Goal: Task Accomplishment & Management: Manage account settings

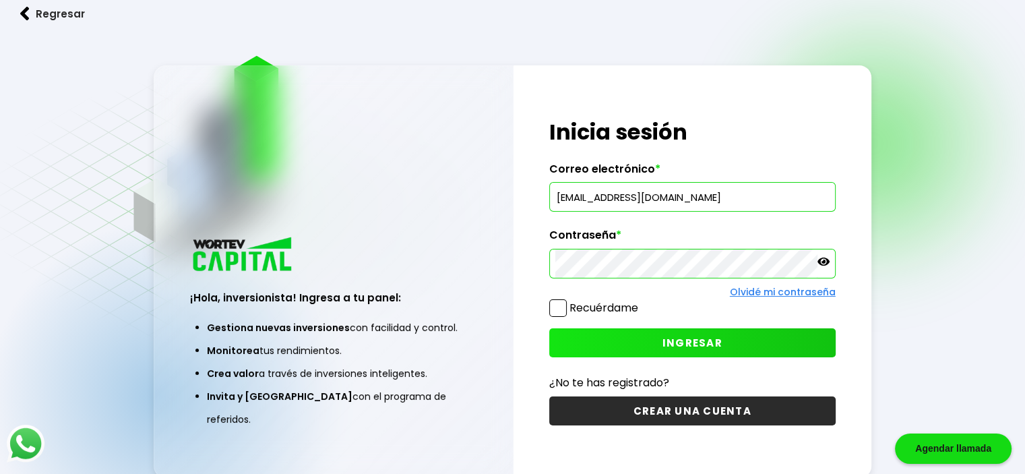
click at [814, 196] on avast-pam-icon at bounding box center [820, 197] width 17 height 11
click at [816, 198] on avast-pam-icon at bounding box center [820, 197] width 17 height 11
click at [705, 199] on input "[EMAIL_ADDRESS][DOMAIN_NAME]" at bounding box center [692, 197] width 274 height 28
type input "[PERSON_NAME][EMAIL_ADDRESS][DOMAIN_NAME]"
click at [676, 337] on span "INGRESAR" at bounding box center [692, 342] width 60 height 14
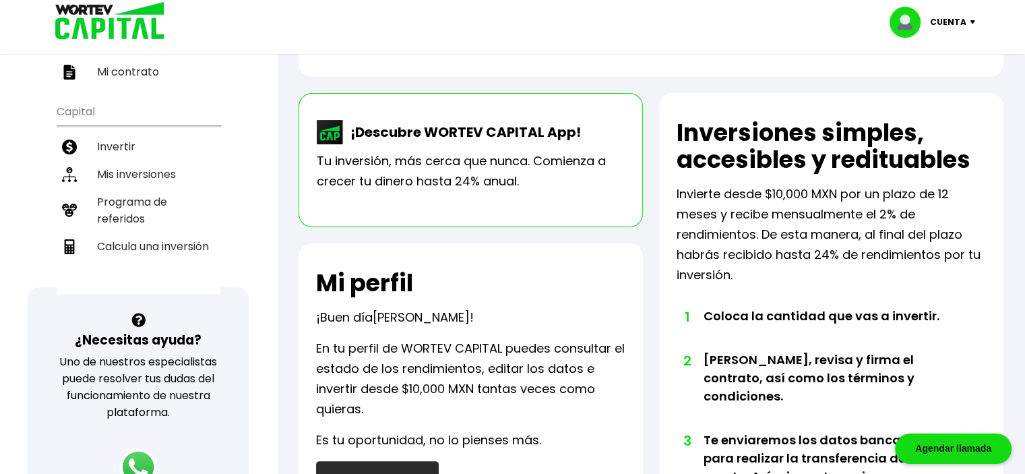
scroll to position [269, 0]
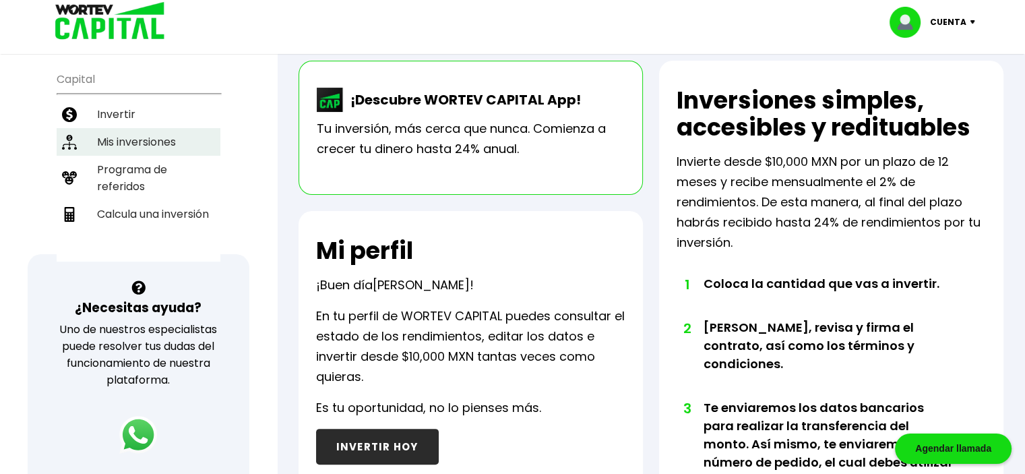
click at [127, 128] on li "Mis inversiones" at bounding box center [139, 142] width 164 height 28
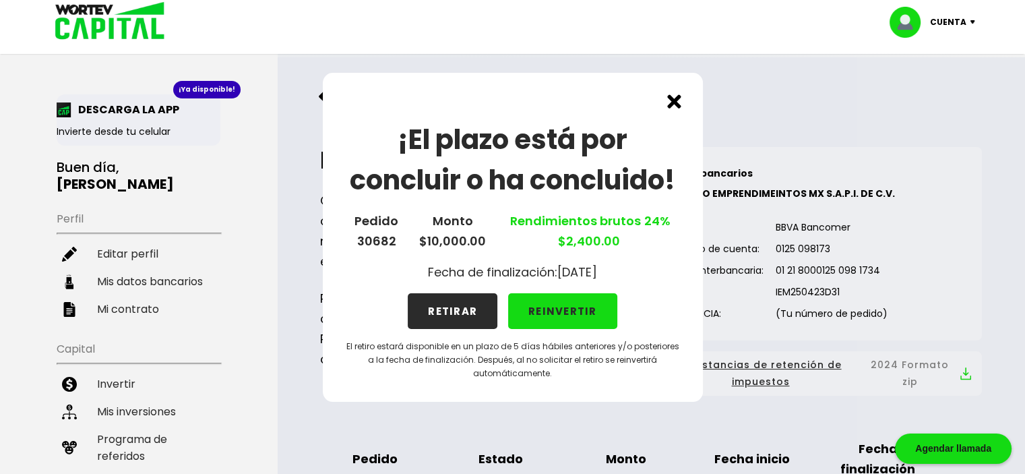
click at [451, 305] on button "RETIRAR" at bounding box center [453, 311] width 90 height 36
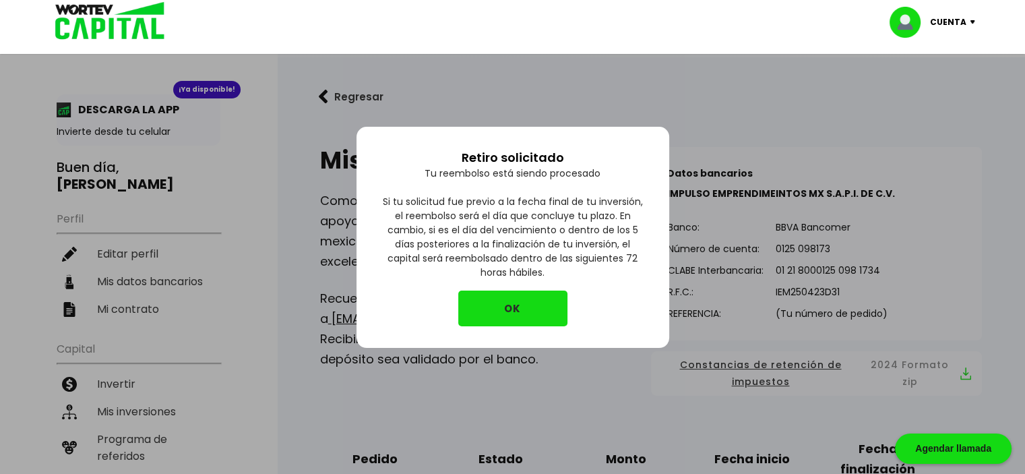
click at [501, 307] on button "OK" at bounding box center [512, 308] width 109 height 36
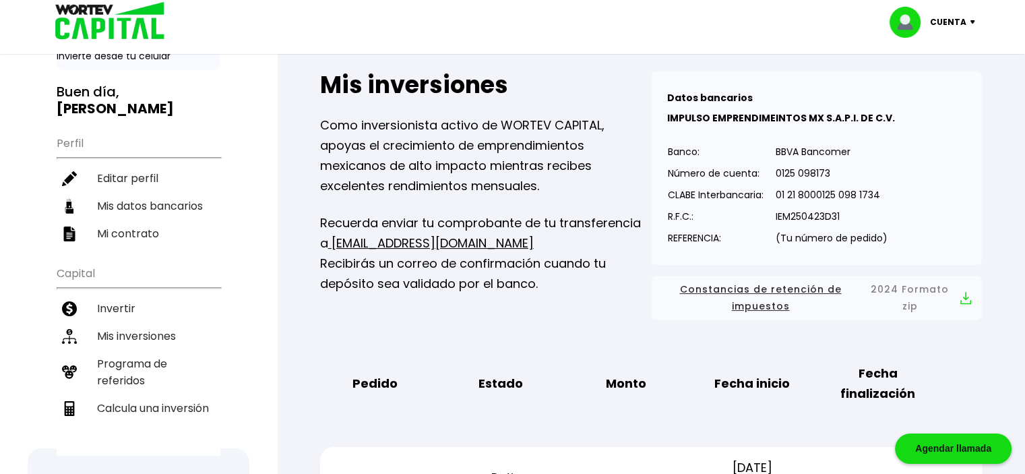
scroll to position [67, 0]
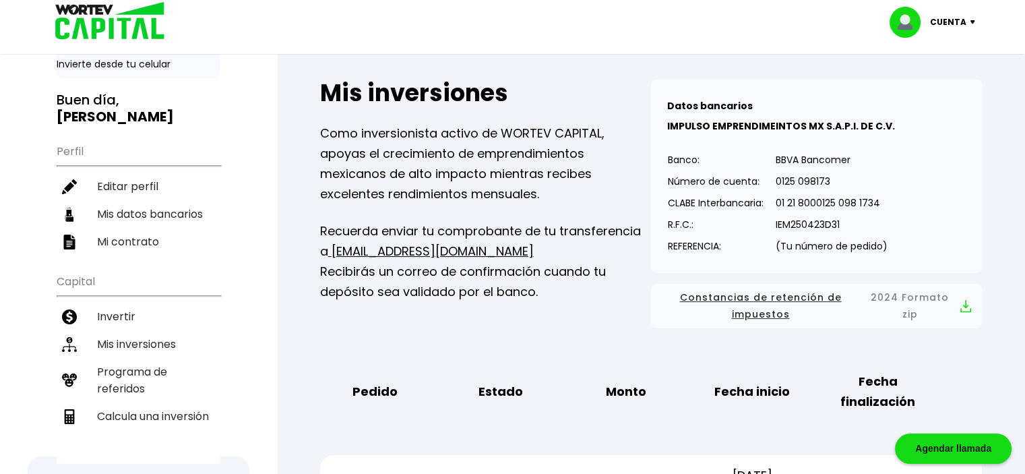
click at [949, 19] on p "Cuenta" at bounding box center [948, 22] width 36 height 20
click at [932, 90] on li "Cerrar sesión" at bounding box center [934, 90] width 108 height 28
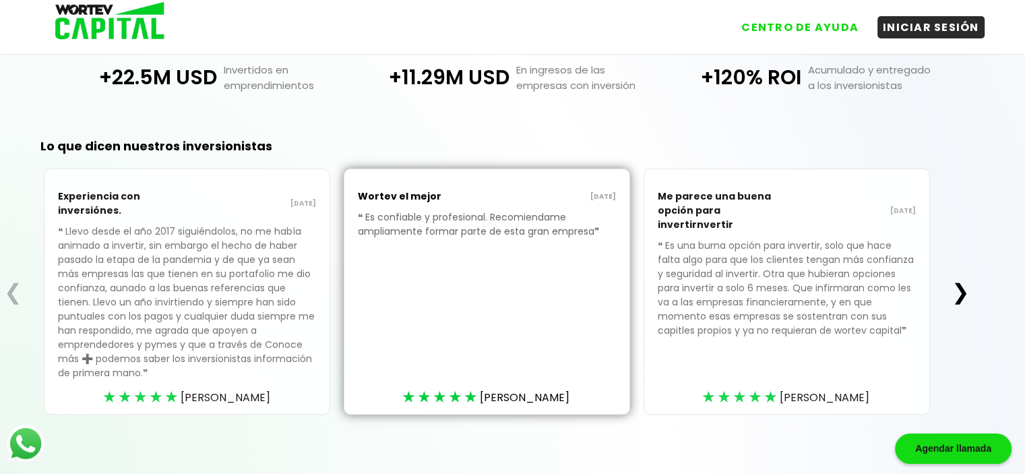
scroll to position [375, 0]
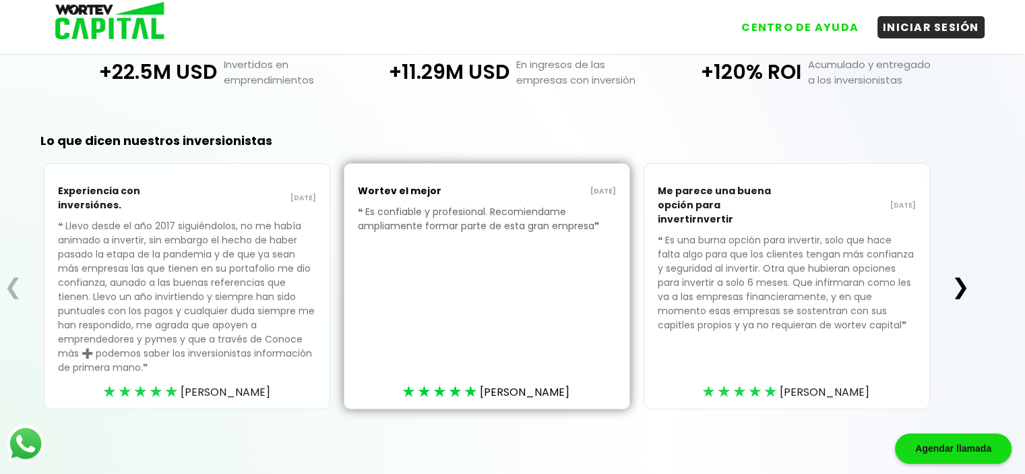
click at [964, 282] on button "❯" at bounding box center [960, 286] width 26 height 27
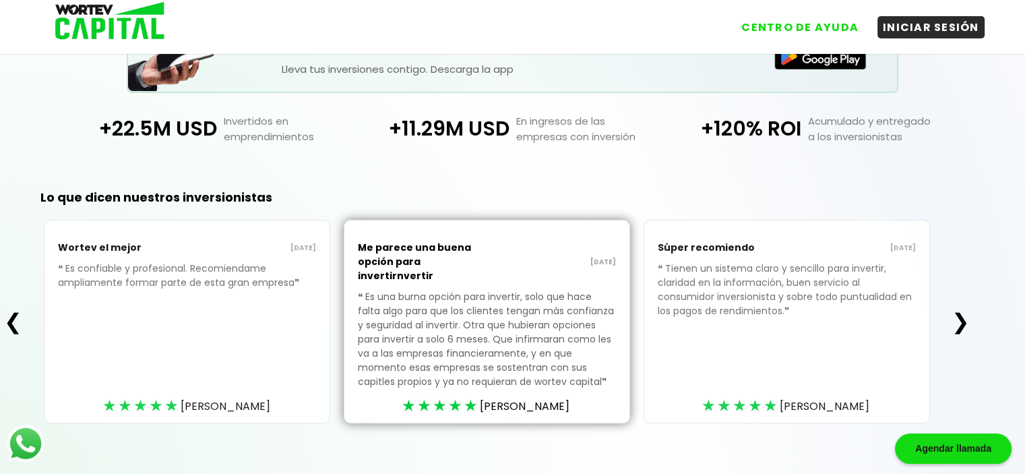
click at [961, 311] on button "❯" at bounding box center [960, 321] width 26 height 27
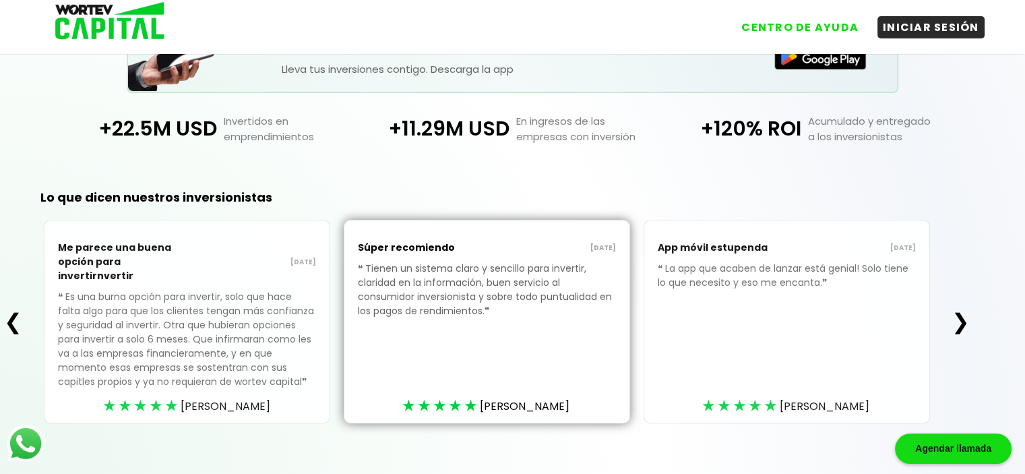
click at [961, 311] on button "❯" at bounding box center [960, 321] width 26 height 27
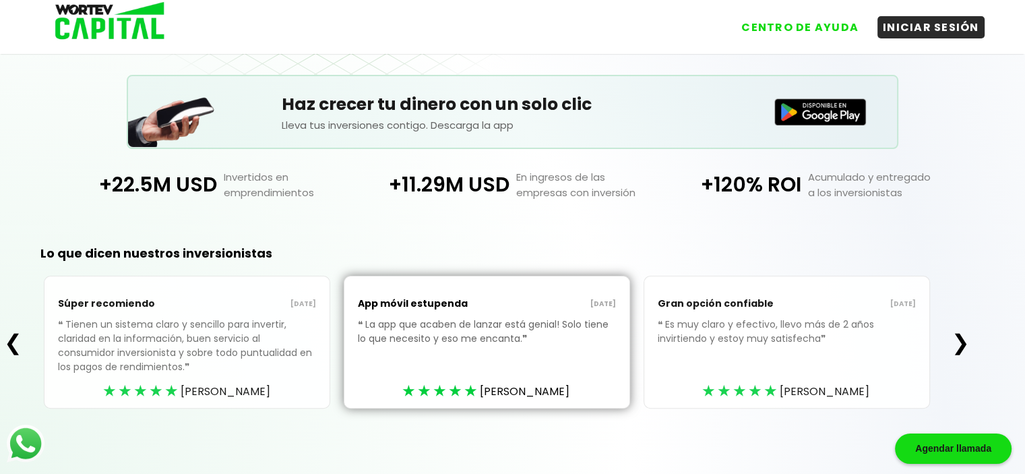
click at [961, 311] on div "❮ Súper recomiendo [DATE] ❝ Tienen un sistema claro y sencillo para invertir, c…" at bounding box center [486, 342] width 973 height 133
click at [966, 337] on button "❯" at bounding box center [960, 342] width 26 height 27
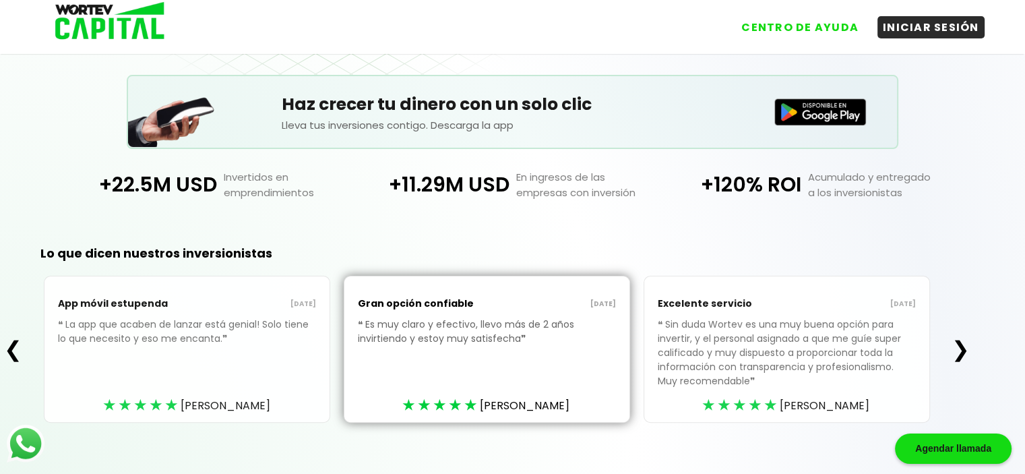
click at [966, 337] on button "❯" at bounding box center [960, 348] width 26 height 27
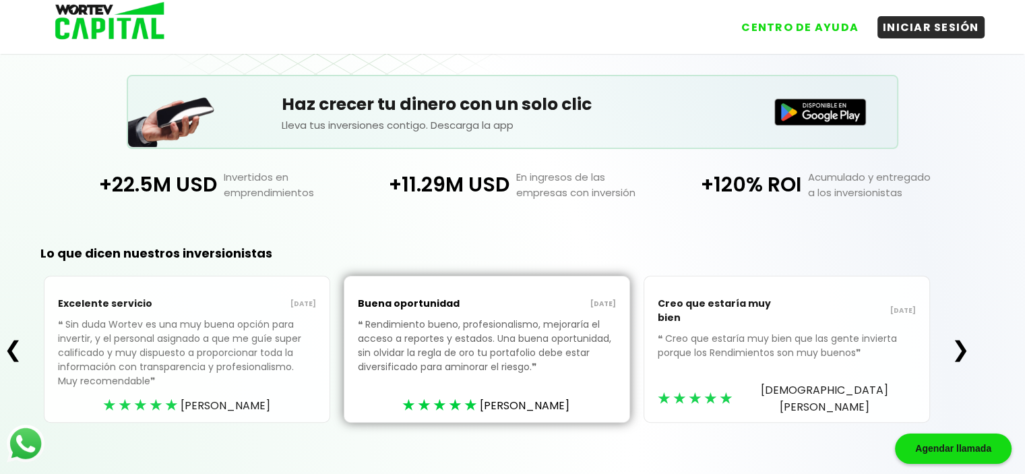
click at [947, 356] on div "Excelente servicio [DATE] ❝ Sin duda Wortev es una muy buena opción para invert…" at bounding box center [486, 349] width 921 height 147
click at [957, 345] on button "❯" at bounding box center [960, 348] width 26 height 27
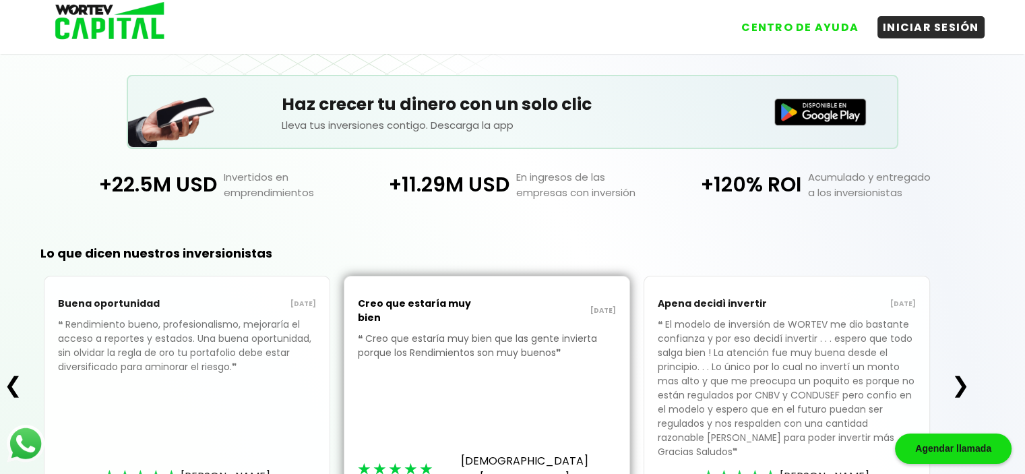
click at [957, 345] on div "❮ Buena oportunidad [DATE] ❝ Rendimiento bueno, profesionalismo, mejoraría el a…" at bounding box center [486, 385] width 973 height 218
click at [961, 376] on button "❯" at bounding box center [960, 384] width 26 height 27
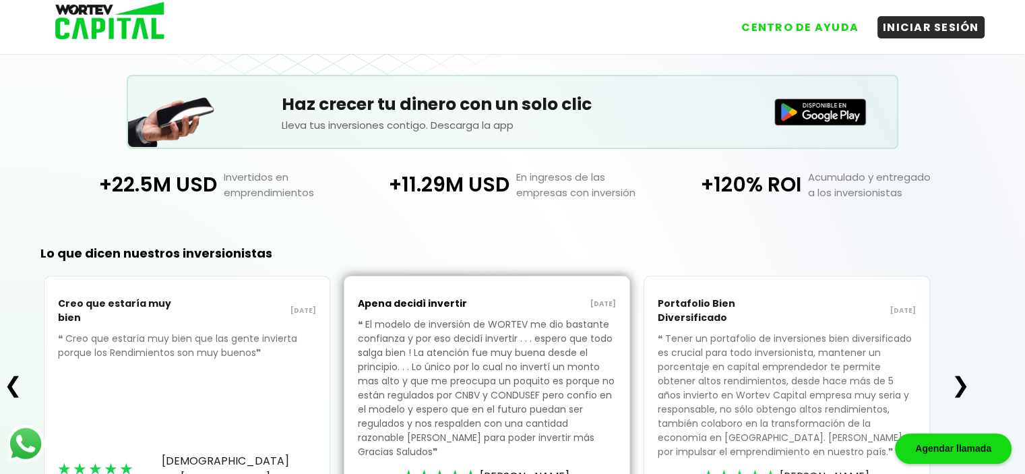
click at [961, 376] on button "❯" at bounding box center [960, 384] width 26 height 27
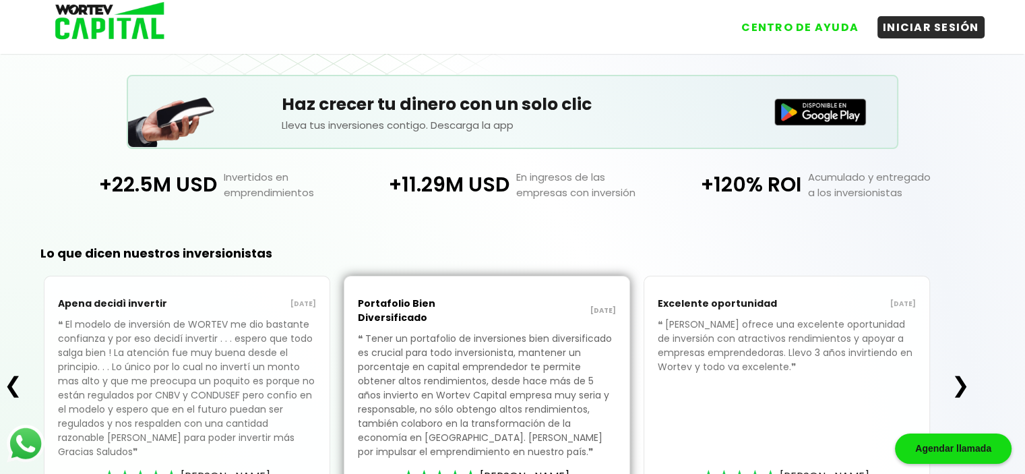
click at [961, 376] on button "❯" at bounding box center [960, 384] width 26 height 27
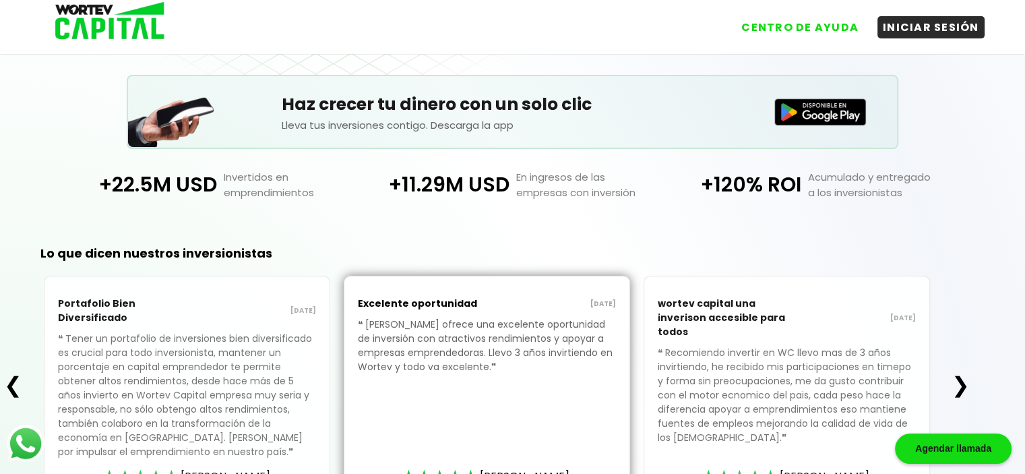
click at [961, 376] on button "❯" at bounding box center [960, 384] width 26 height 27
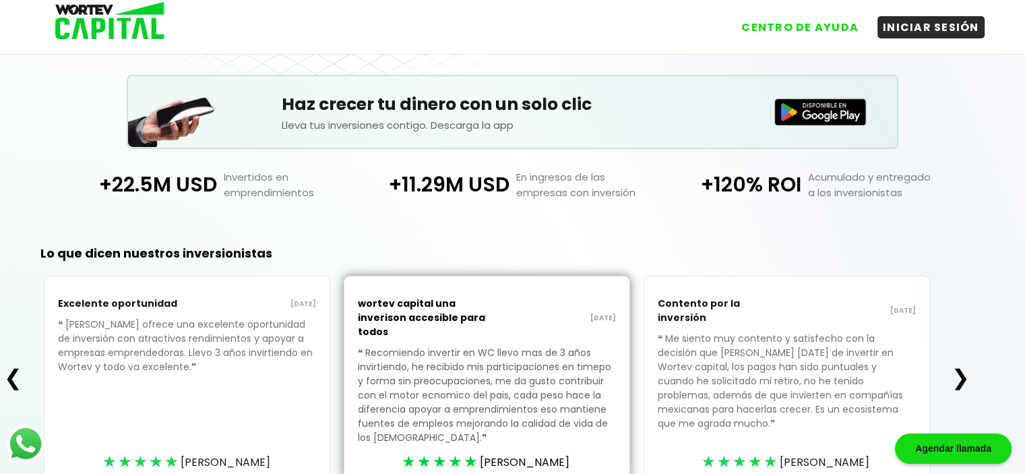
click at [967, 375] on button "❯" at bounding box center [960, 377] width 26 height 27
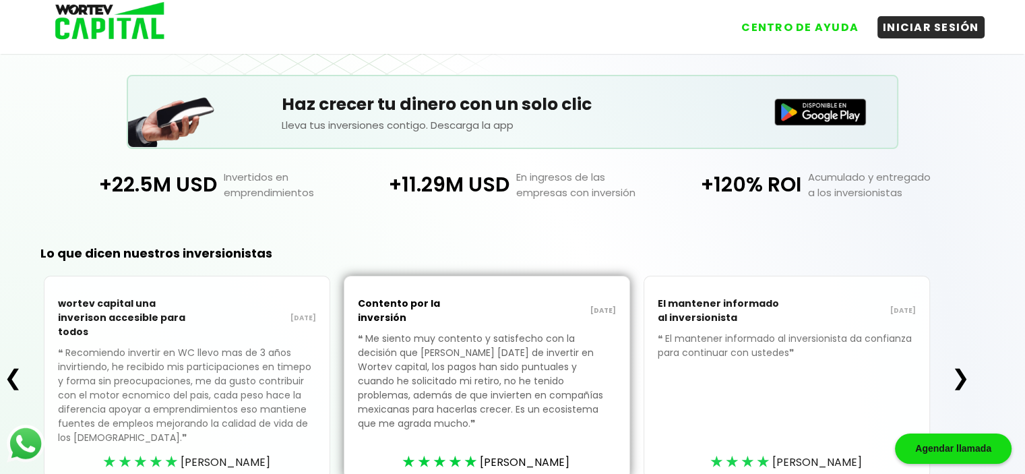
click at [967, 375] on button "❯" at bounding box center [960, 377] width 26 height 27
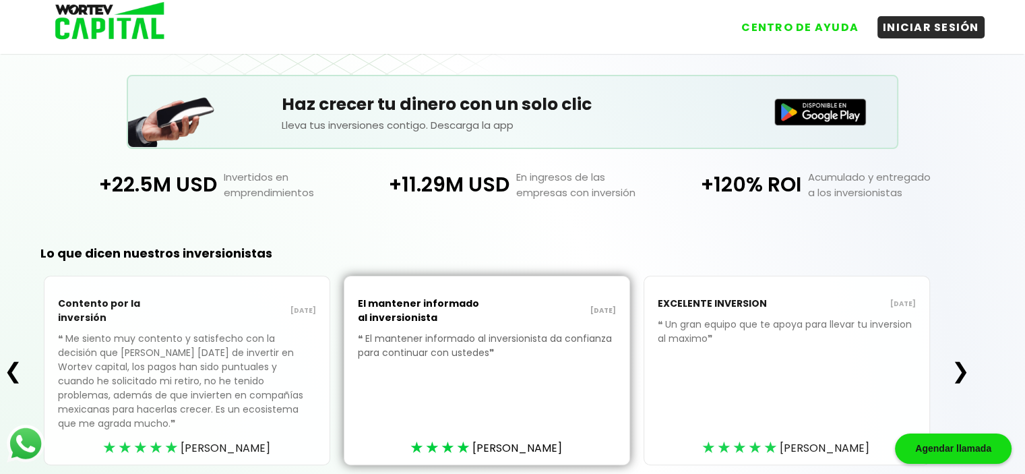
click at [967, 375] on div "❮ Contento por la inversión [DATE] ❝ Me siento muy contento y satisfecho con la…" at bounding box center [486, 370] width 973 height 189
click at [965, 357] on button "❯" at bounding box center [960, 370] width 26 height 27
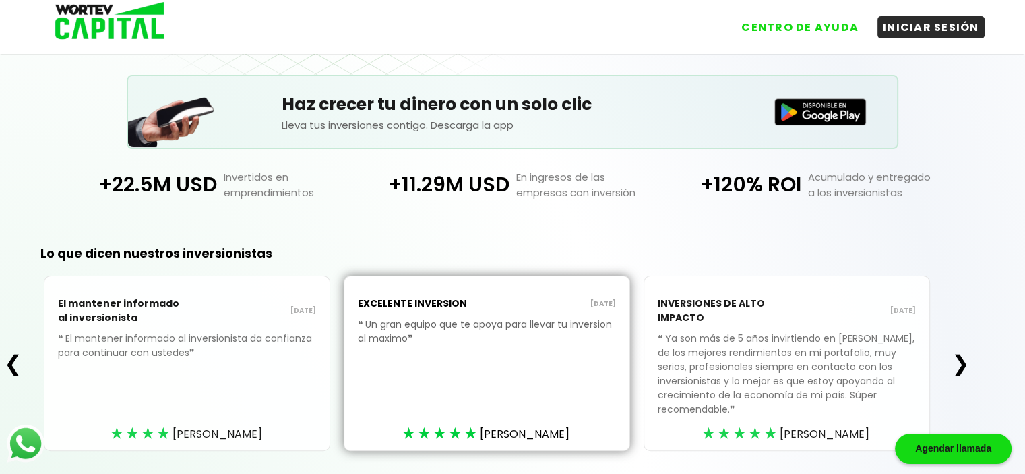
click at [965, 352] on button "❯" at bounding box center [960, 363] width 26 height 27
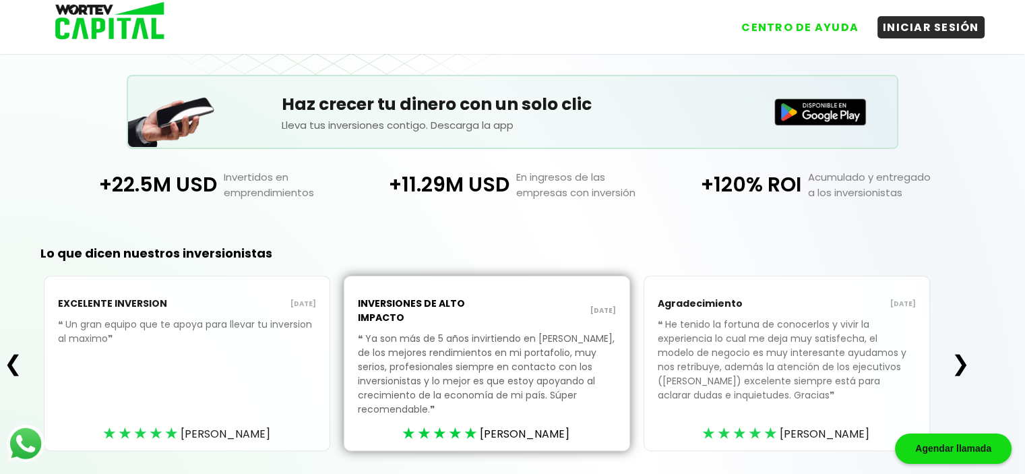
click at [965, 358] on button "❯" at bounding box center [960, 363] width 26 height 27
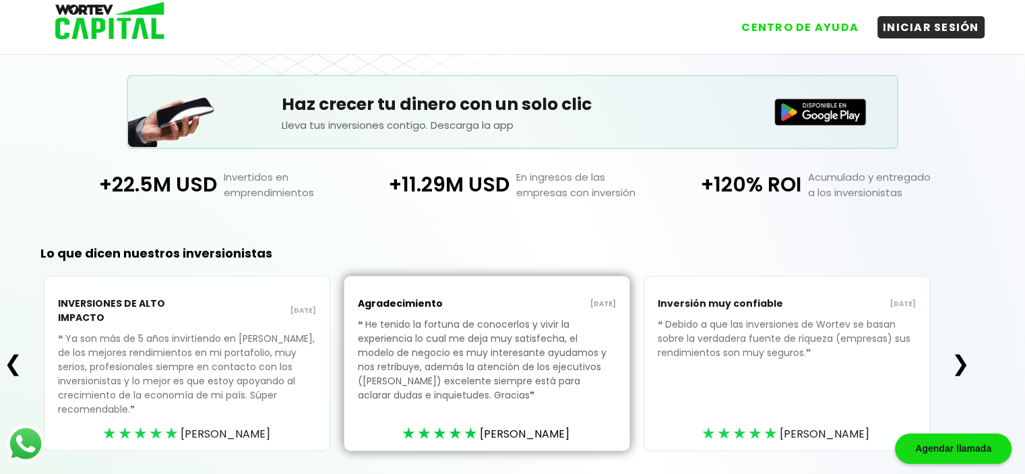
click at [965, 358] on button "❯" at bounding box center [960, 363] width 26 height 27
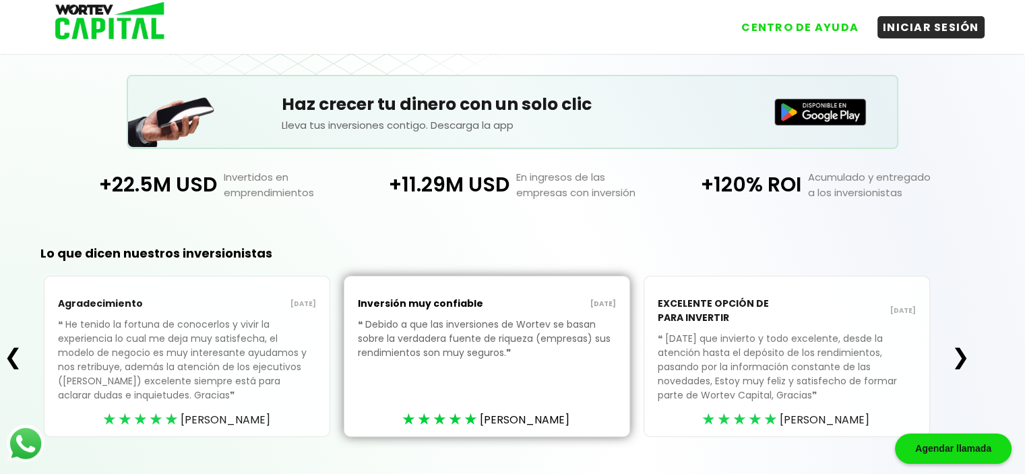
click at [965, 358] on button "❯" at bounding box center [960, 356] width 26 height 27
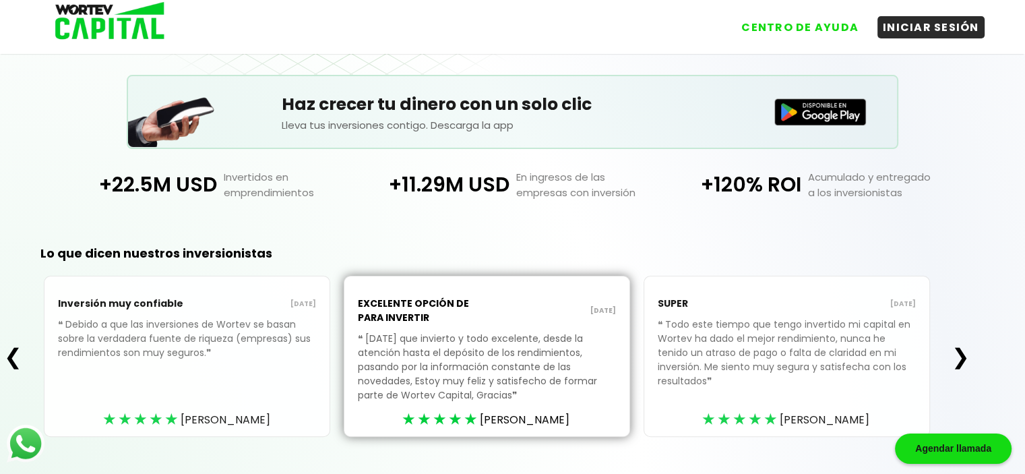
click at [964, 359] on button "❯" at bounding box center [960, 356] width 26 height 27
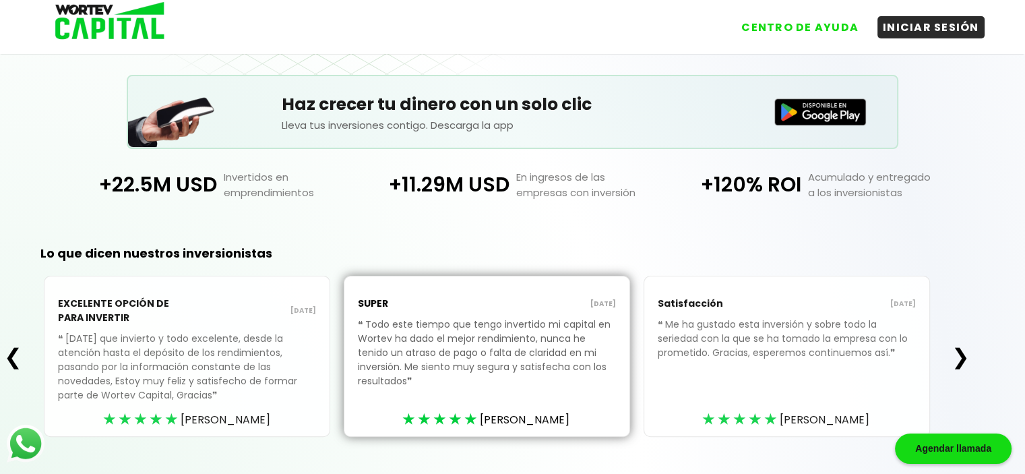
click at [964, 359] on button "❯" at bounding box center [960, 356] width 26 height 27
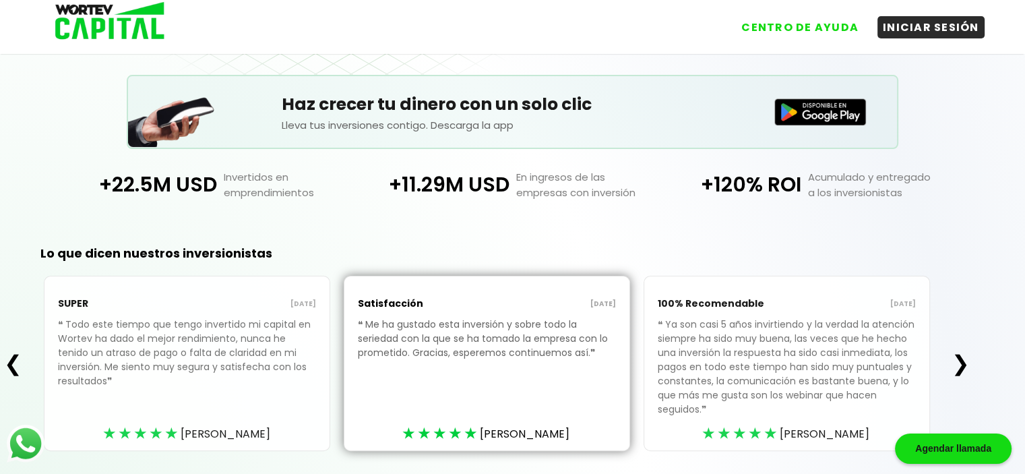
click at [964, 359] on button "❯" at bounding box center [960, 363] width 26 height 27
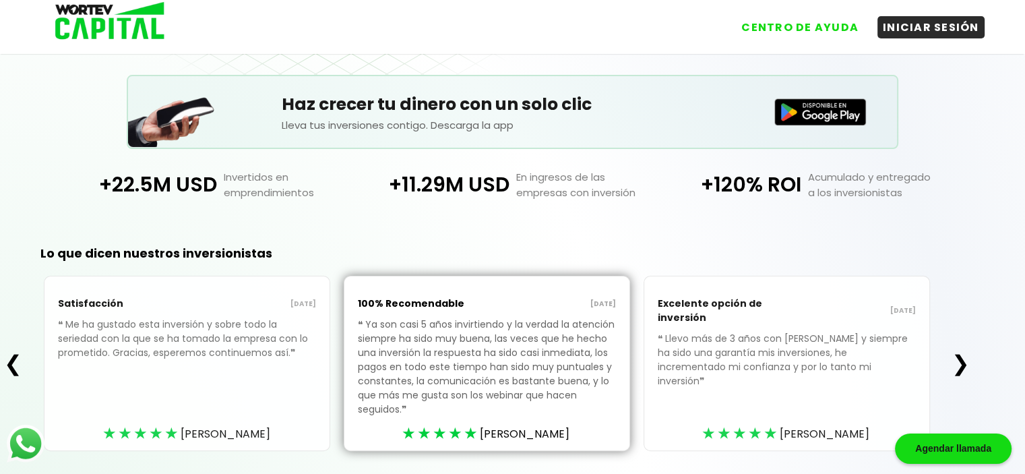
click at [964, 359] on button "❯" at bounding box center [960, 363] width 26 height 27
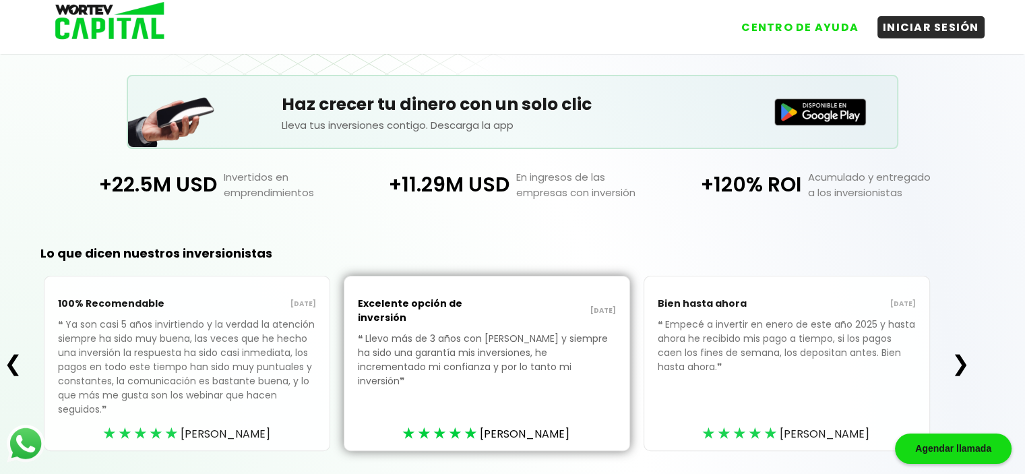
click at [964, 359] on button "❯" at bounding box center [960, 363] width 26 height 27
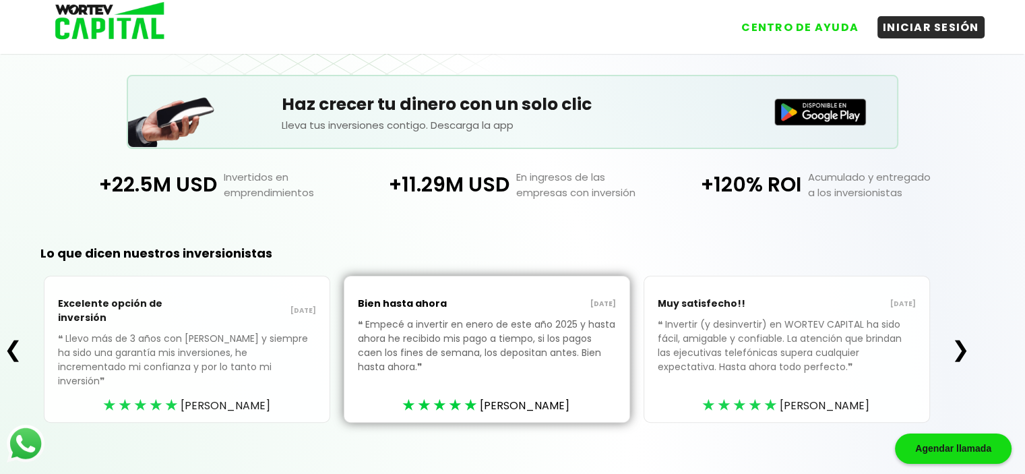
click at [964, 359] on div "❮ Excelente opción de inversión [DATE] ❝ Llevo más de 3 años con [PERSON_NAME] …" at bounding box center [486, 349] width 973 height 147
click at [959, 337] on button "❯" at bounding box center [960, 348] width 26 height 27
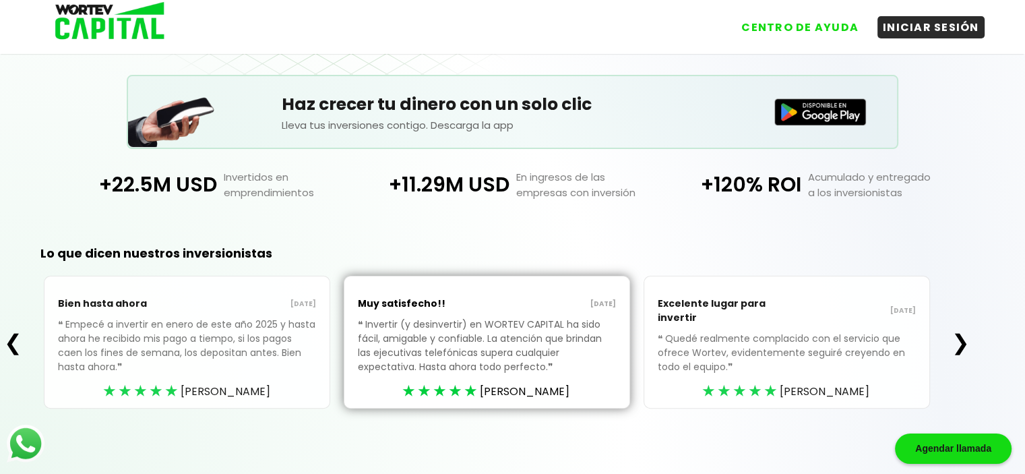
click at [959, 337] on button "❯" at bounding box center [960, 342] width 26 height 27
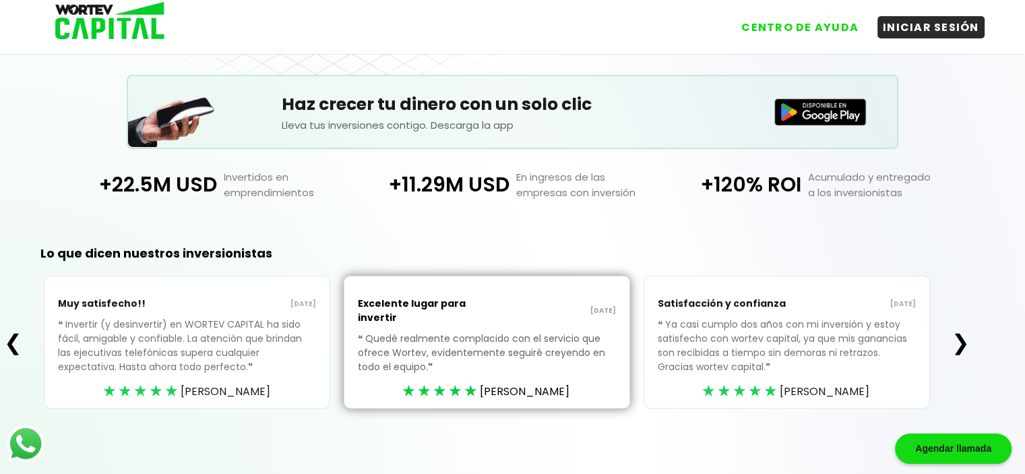
click at [959, 337] on button "❯" at bounding box center [960, 342] width 26 height 27
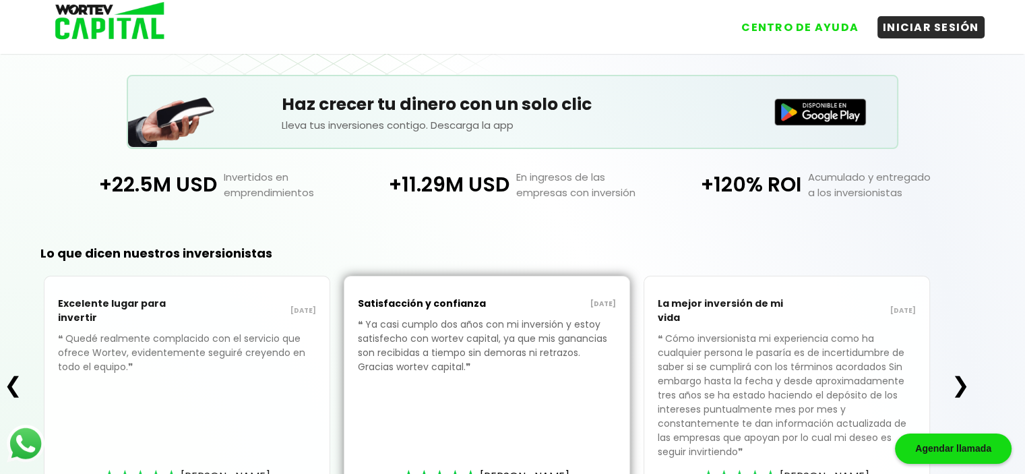
click at [963, 375] on button "❯" at bounding box center [960, 384] width 26 height 27
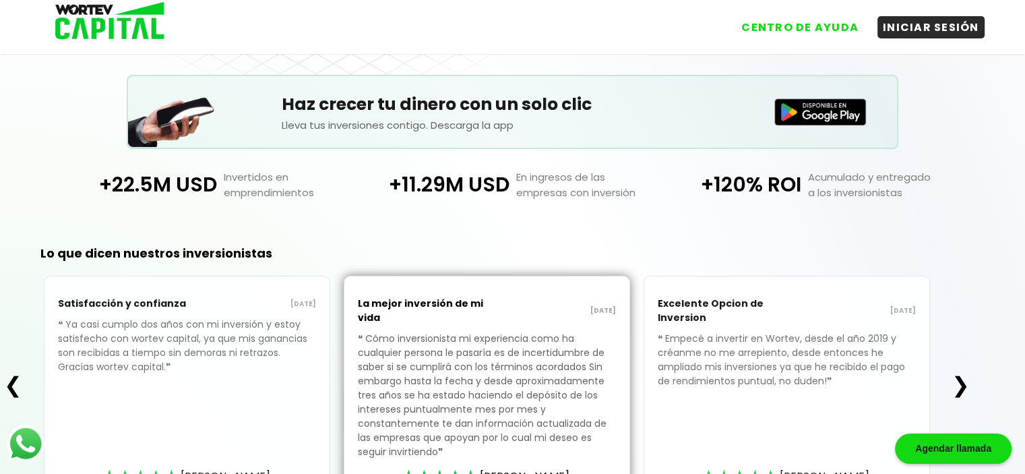
click at [963, 375] on button "❯" at bounding box center [960, 384] width 26 height 27
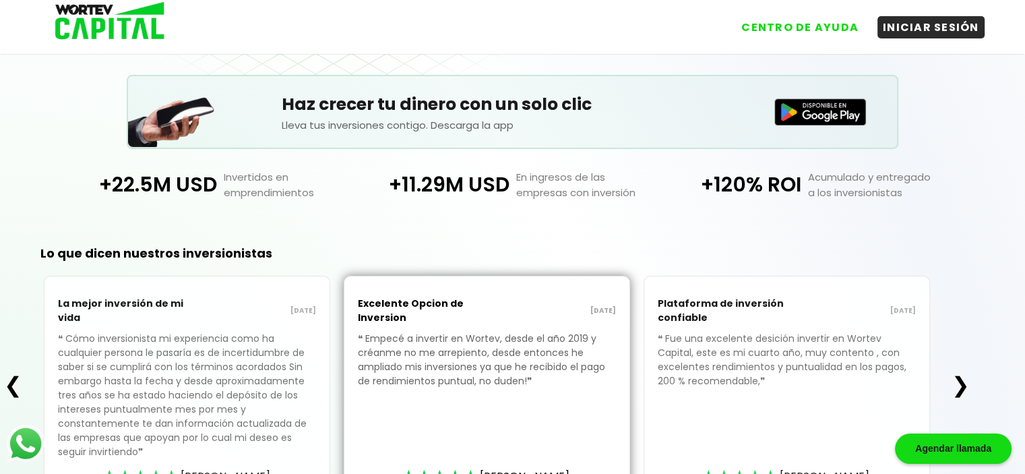
click at [963, 375] on button "❯" at bounding box center [960, 384] width 26 height 27
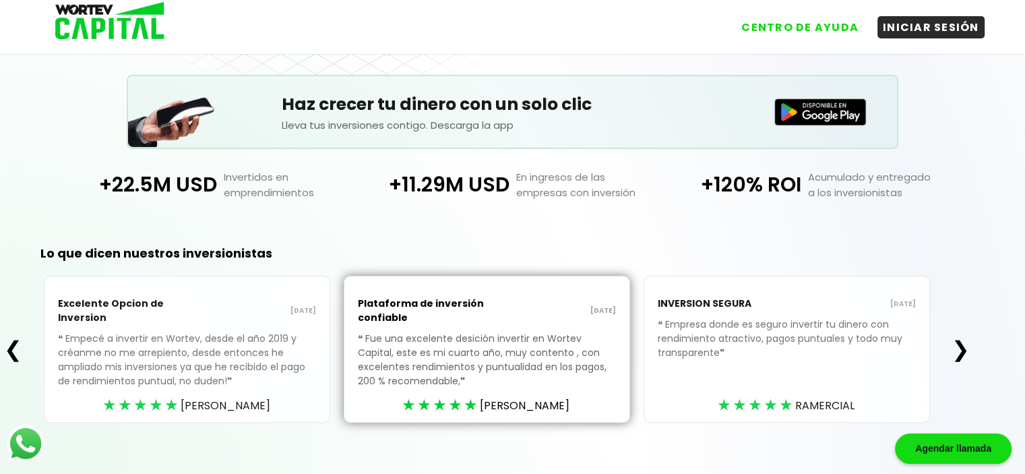
click at [959, 345] on button "❯" at bounding box center [960, 348] width 26 height 27
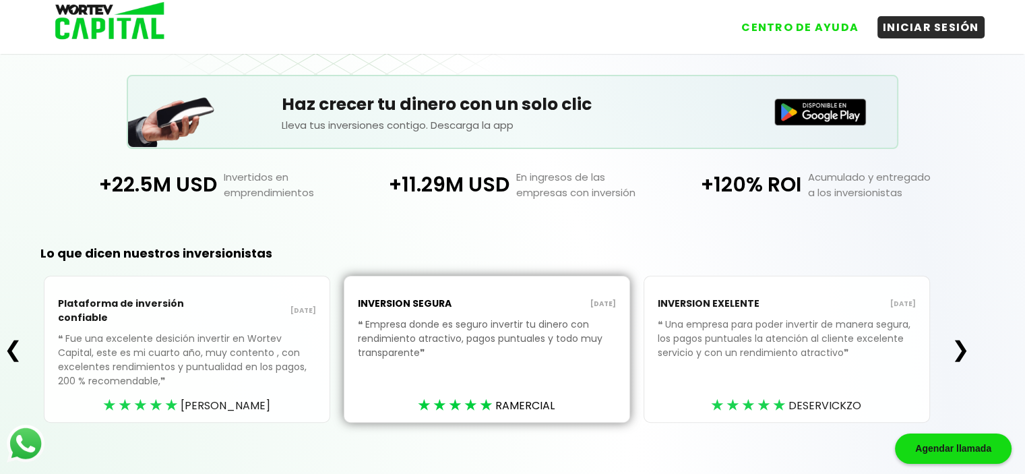
click at [959, 345] on button "❯" at bounding box center [960, 348] width 26 height 27
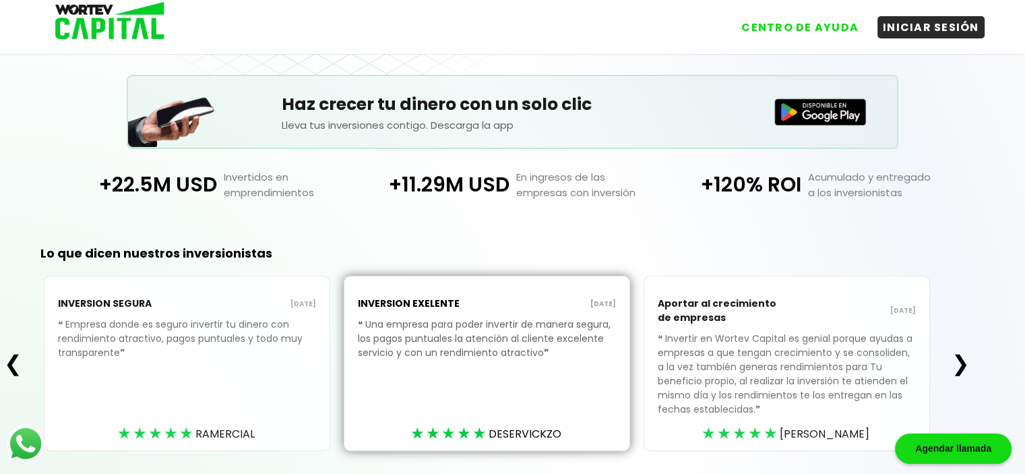
click at [963, 360] on button "❯" at bounding box center [960, 363] width 26 height 27
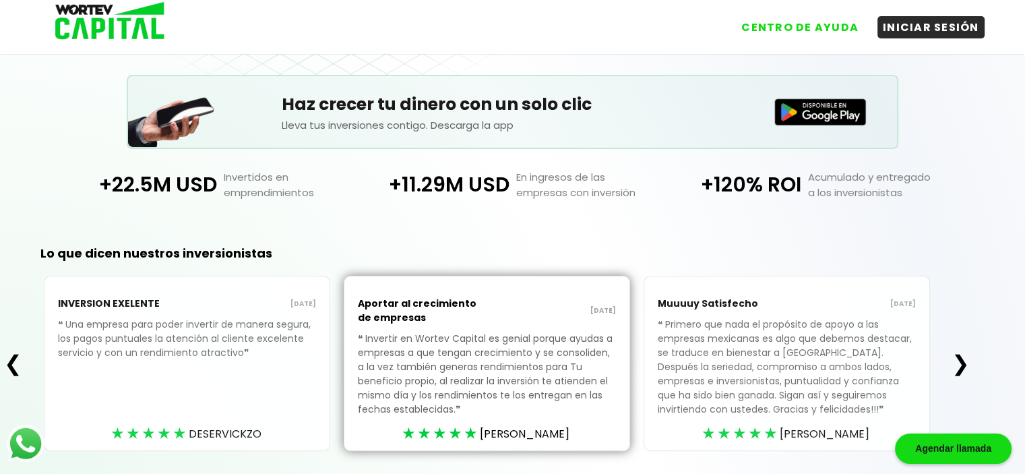
click at [963, 360] on button "❯" at bounding box center [960, 363] width 26 height 27
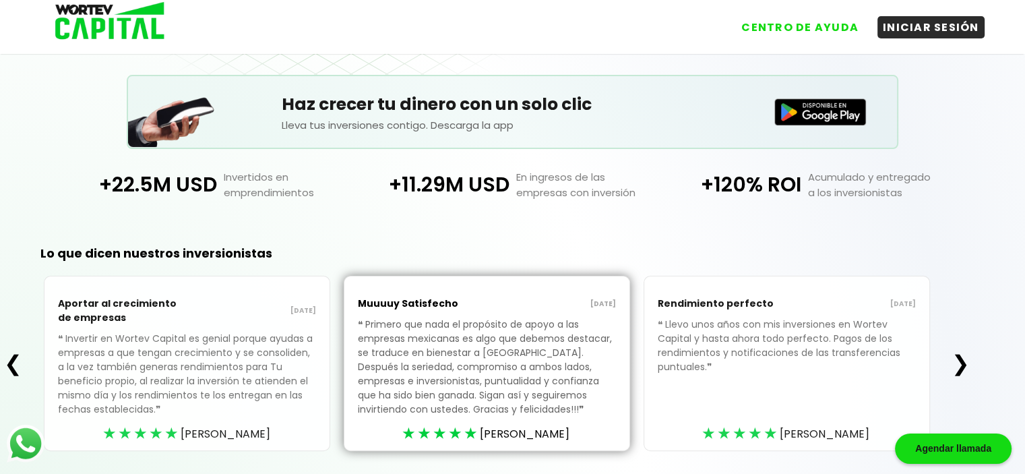
click at [963, 360] on button "❯" at bounding box center [960, 363] width 26 height 27
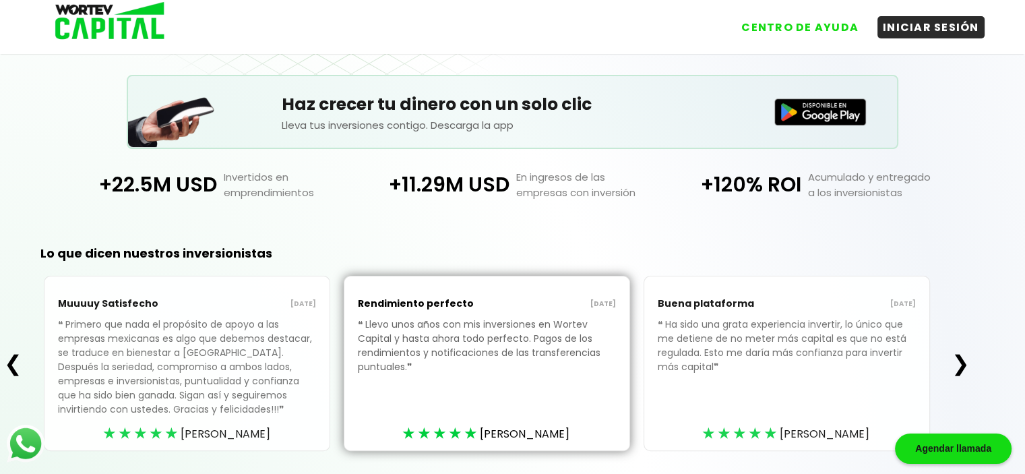
click at [963, 360] on button "❯" at bounding box center [960, 363] width 26 height 27
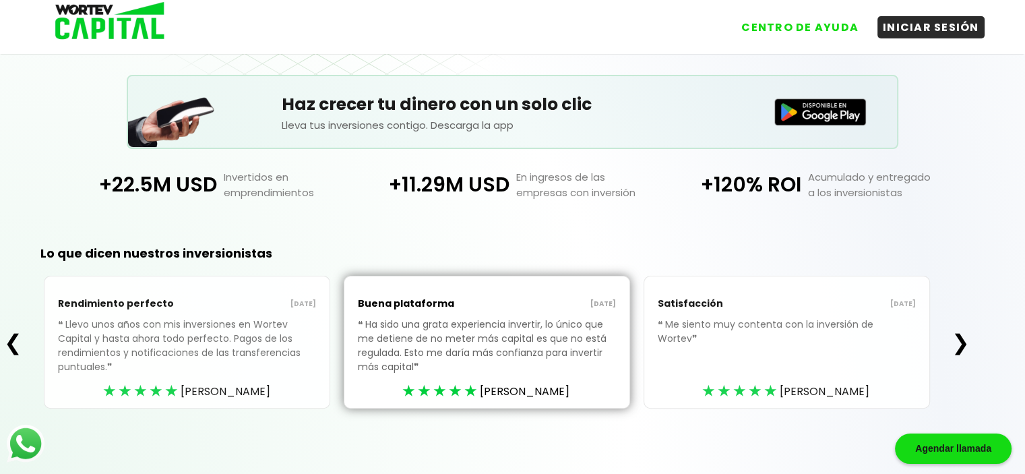
click at [963, 360] on div "❮ Rendimiento perfecto [DATE] ❝ Llevo unos años con mis inversiones en Wortev C…" at bounding box center [486, 342] width 973 height 133
click at [964, 339] on button "❯" at bounding box center [960, 342] width 26 height 27
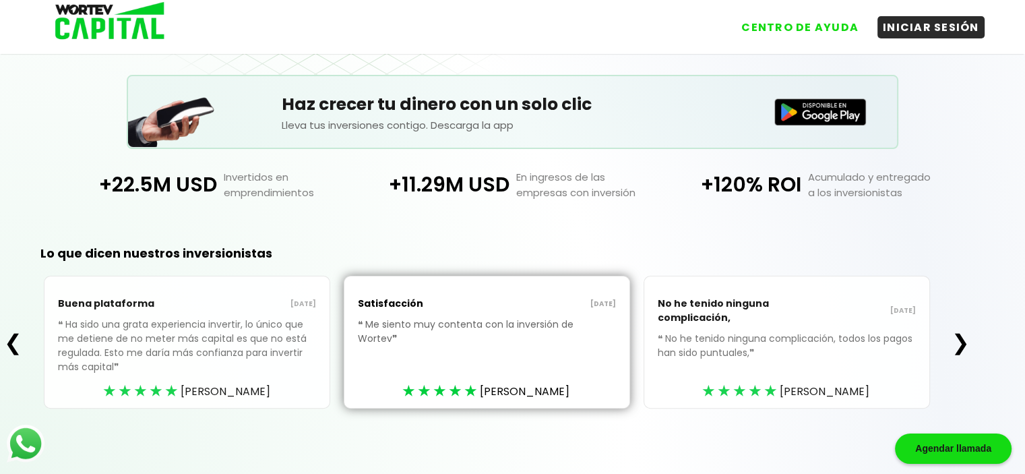
click at [964, 339] on button "❯" at bounding box center [960, 342] width 26 height 27
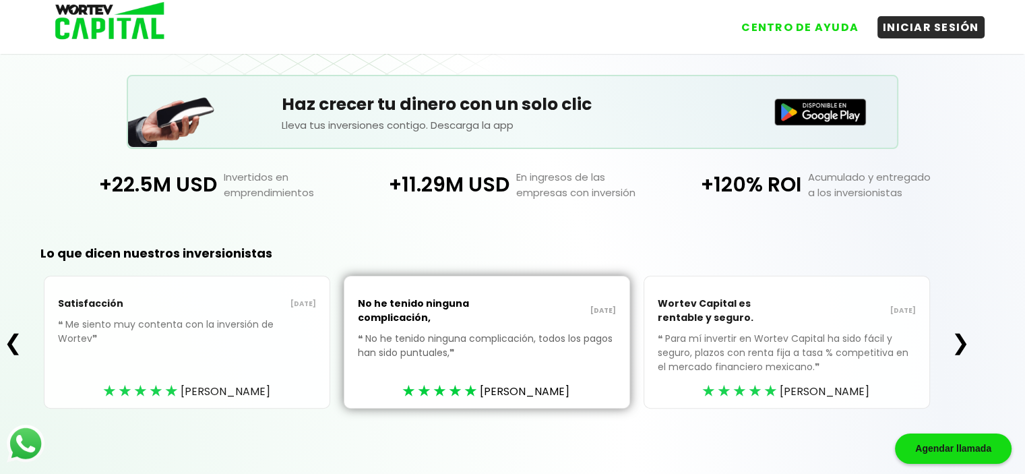
click at [964, 339] on button "❯" at bounding box center [960, 342] width 26 height 27
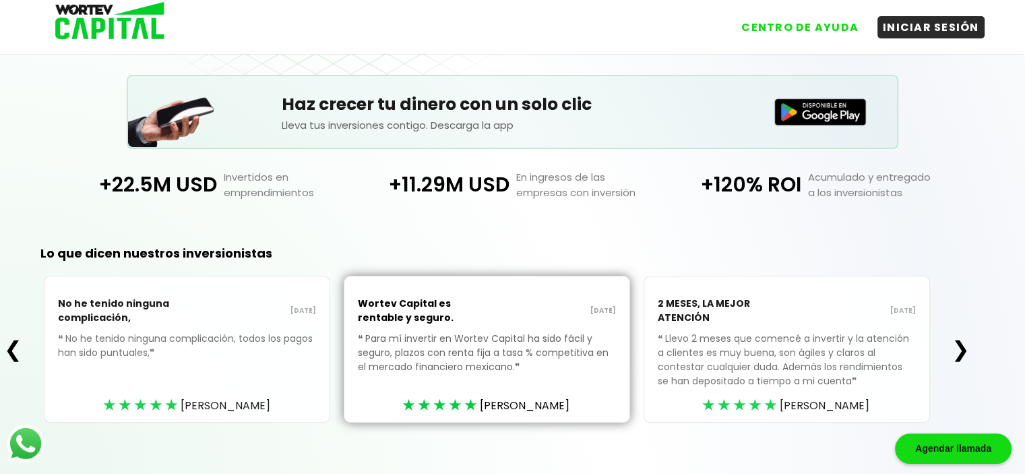
click at [963, 354] on button "❯" at bounding box center [960, 348] width 26 height 27
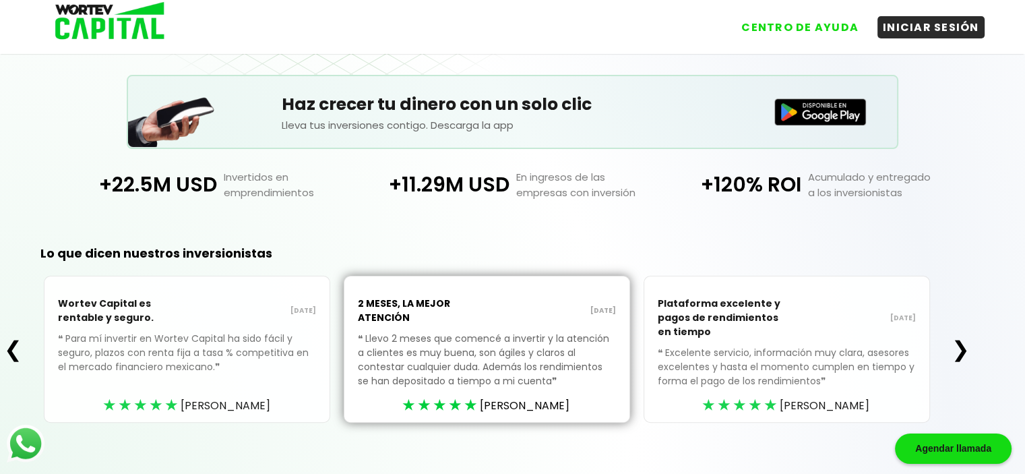
click at [963, 354] on button "❯" at bounding box center [960, 348] width 26 height 27
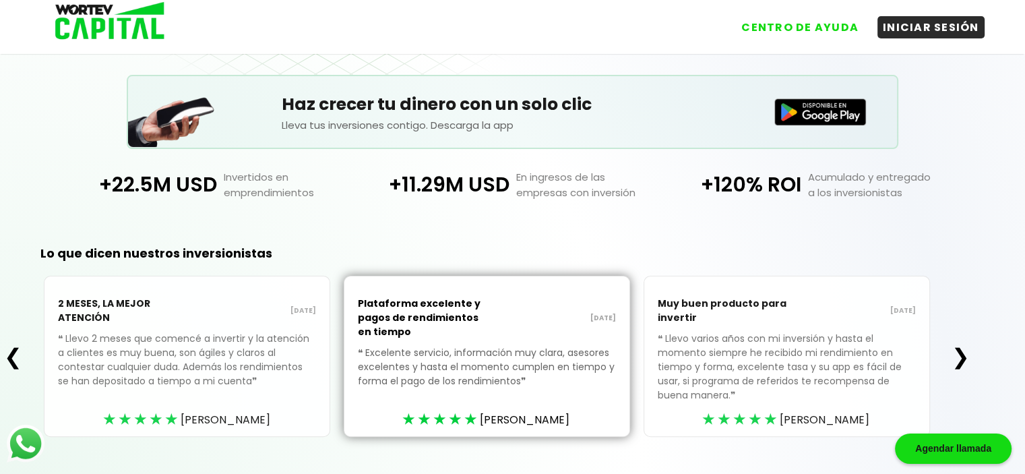
click at [963, 354] on button "❯" at bounding box center [960, 356] width 26 height 27
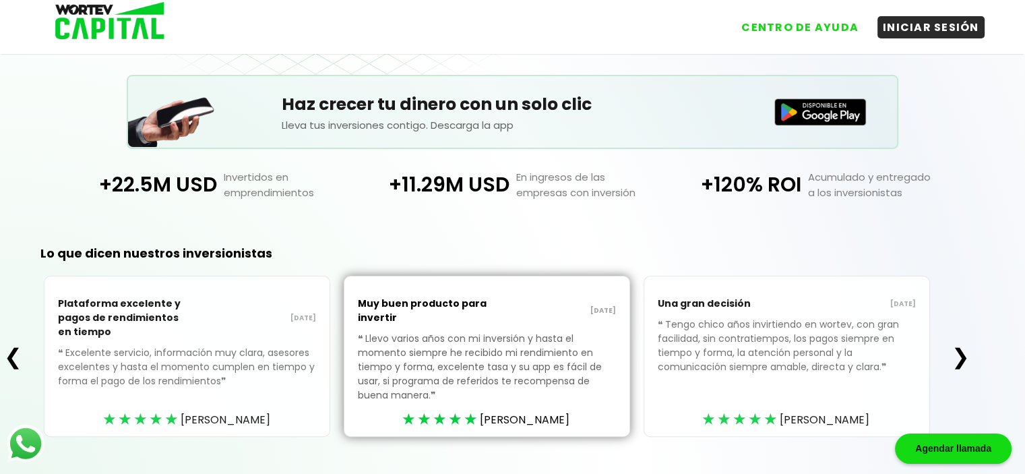
click at [963, 354] on button "❯" at bounding box center [960, 356] width 26 height 27
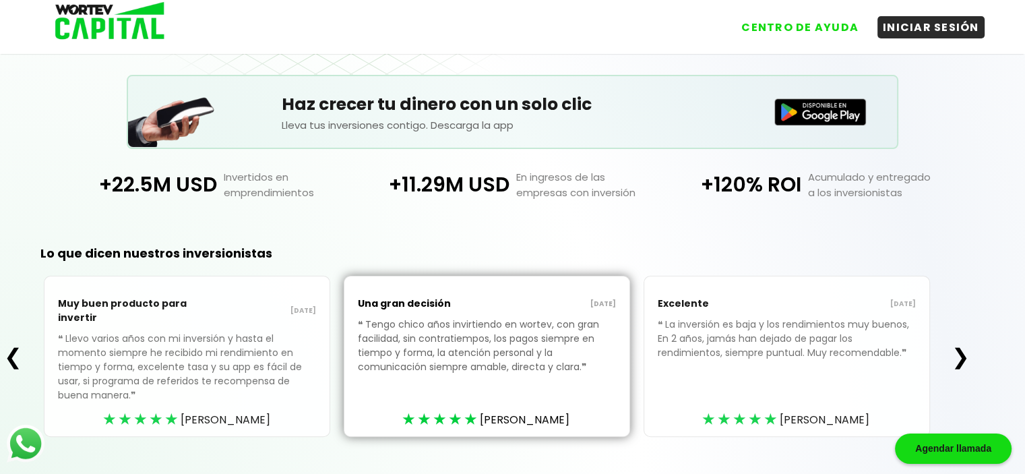
click at [962, 355] on button "❯" at bounding box center [960, 356] width 26 height 27
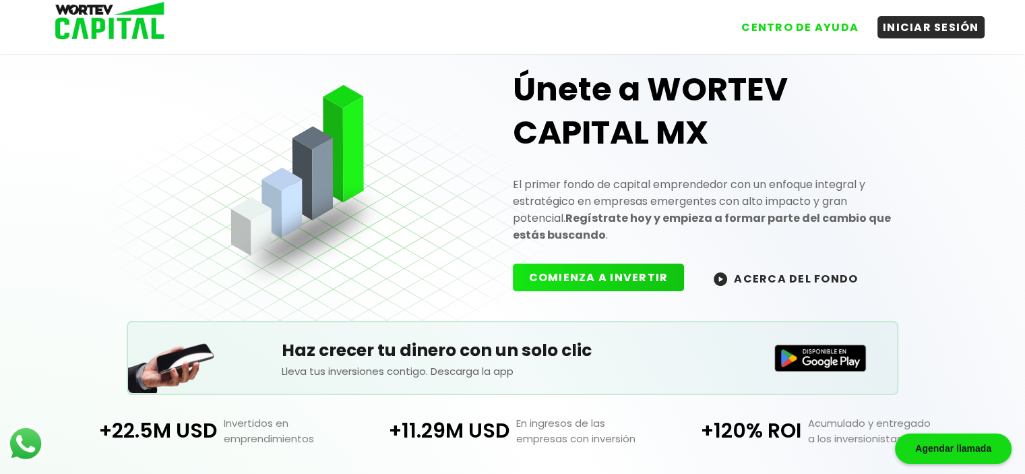
scroll to position [0, 0]
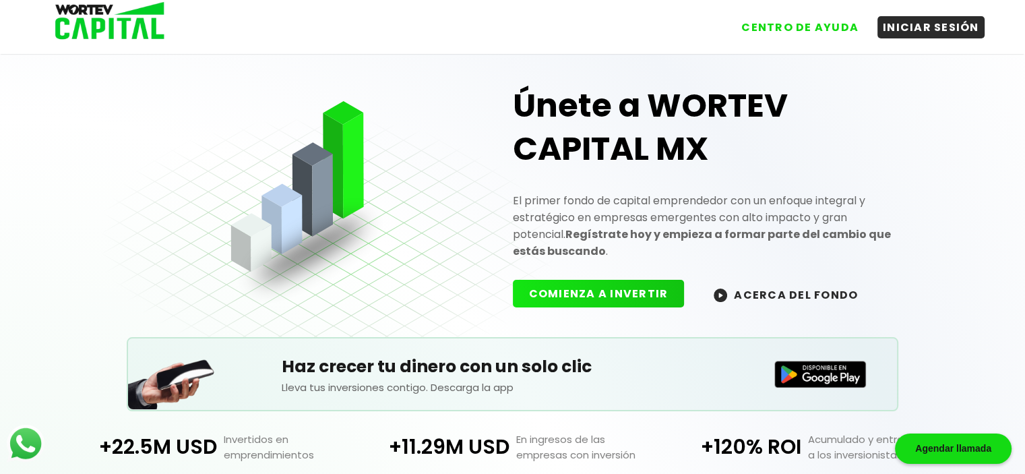
click at [776, 281] on button "ACERCA DEL FONDO" at bounding box center [785, 294] width 177 height 29
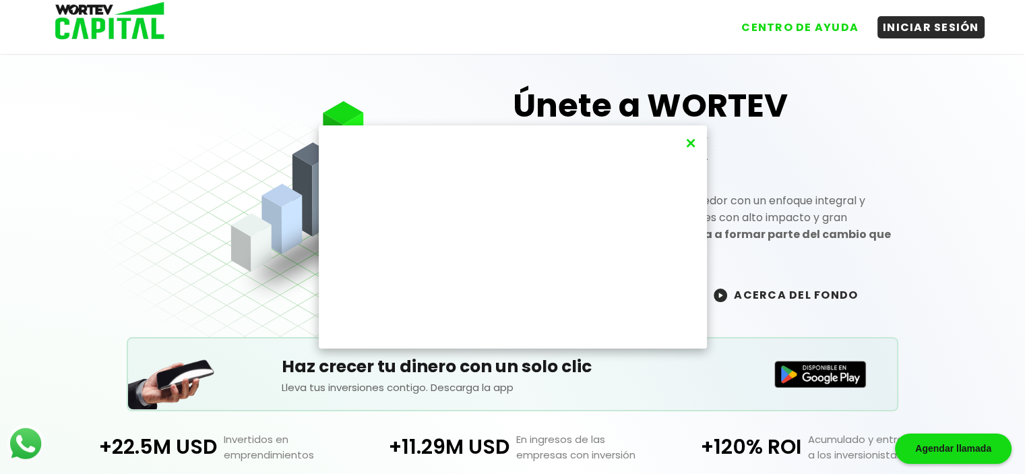
click at [690, 139] on button "×" at bounding box center [690, 143] width 18 height 22
